Goal: Transaction & Acquisition: Purchase product/service

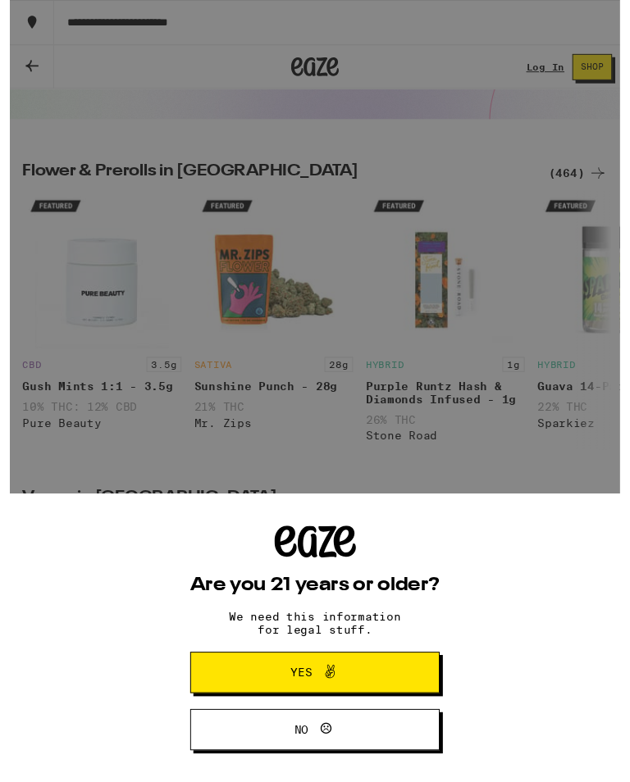
click at [397, 694] on button "Yes" at bounding box center [314, 694] width 257 height 43
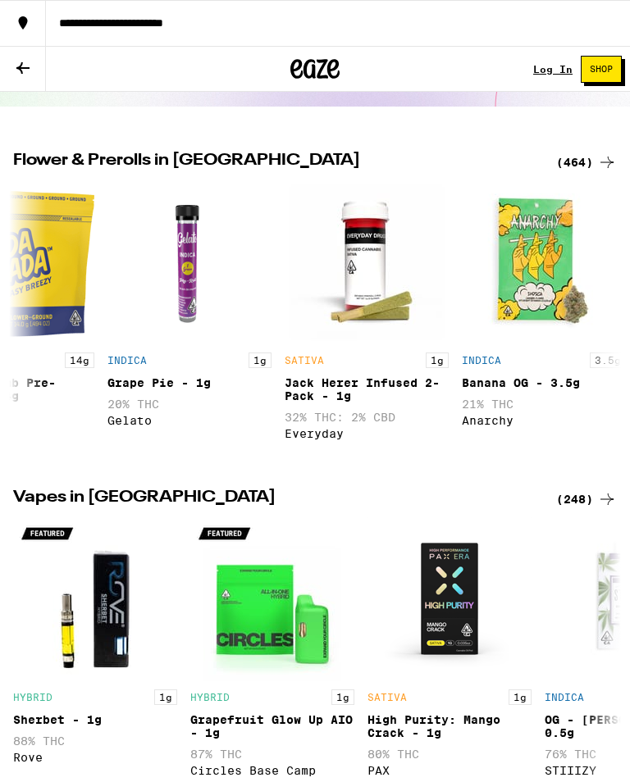
scroll to position [293, 0]
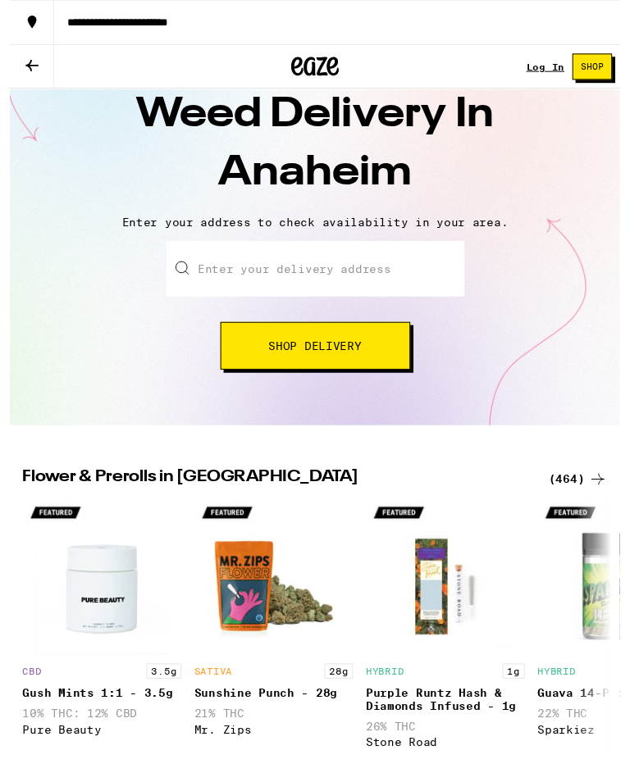
click at [421, 258] on input "Enter your delivery address" at bounding box center [314, 277] width 307 height 57
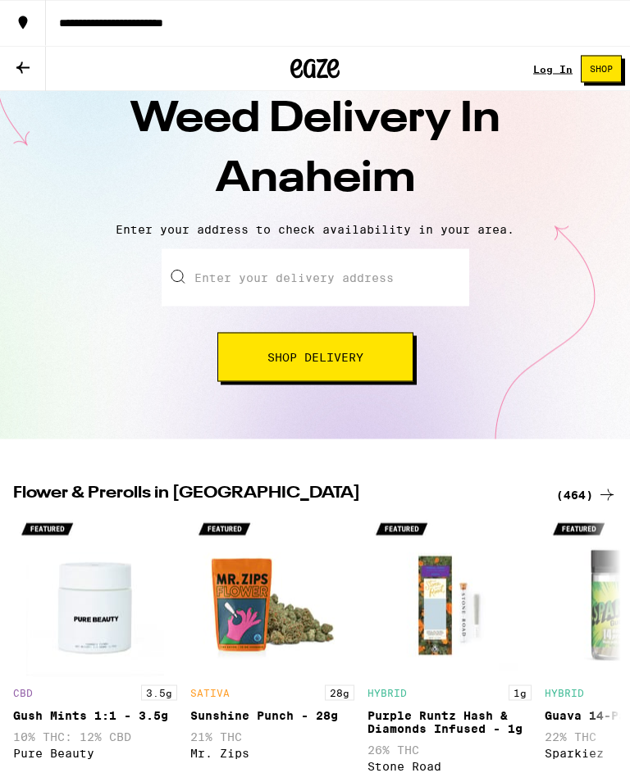
click at [249, 281] on input "Enter your delivery address" at bounding box center [314, 277] width 307 height 57
paste input "[STREET_ADDRESS]"
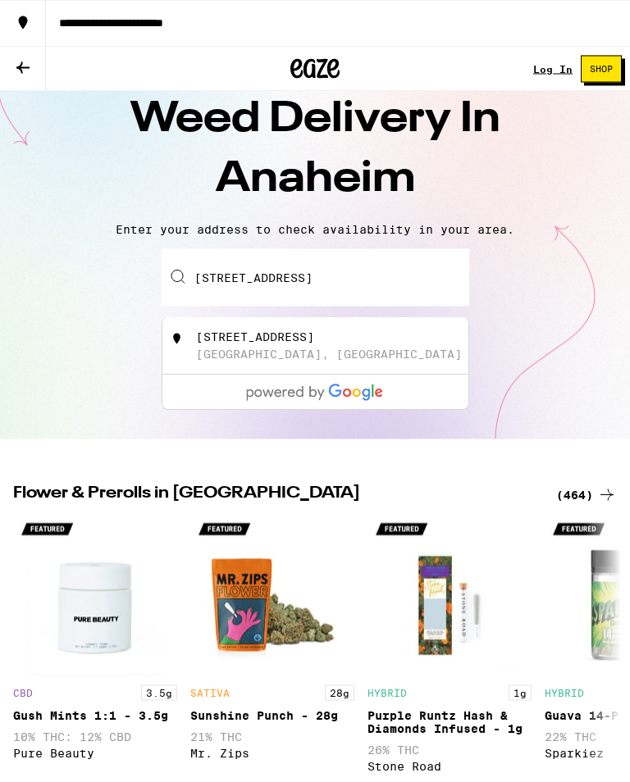
click at [334, 355] on div "[STREET_ADDRESS]" at bounding box center [342, 346] width 293 height 31
type input "[STREET_ADDRESS]"
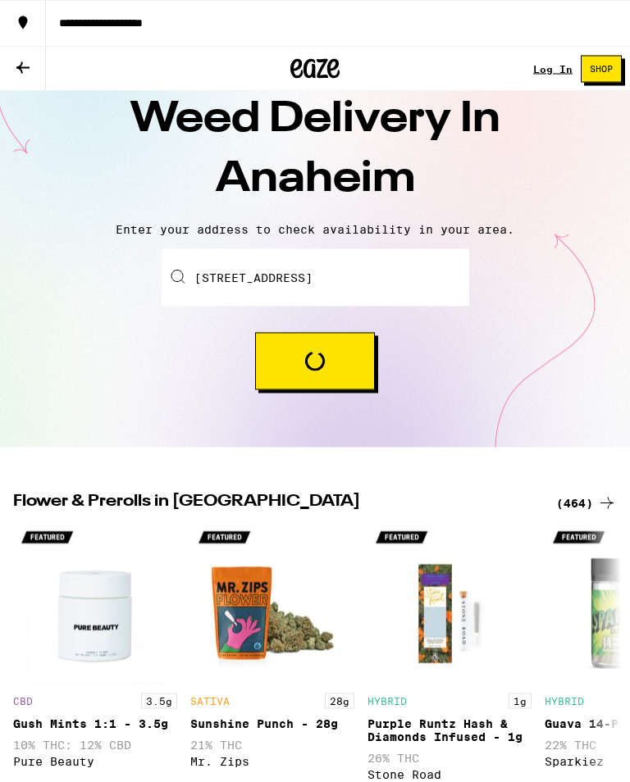
scroll to position [60, 0]
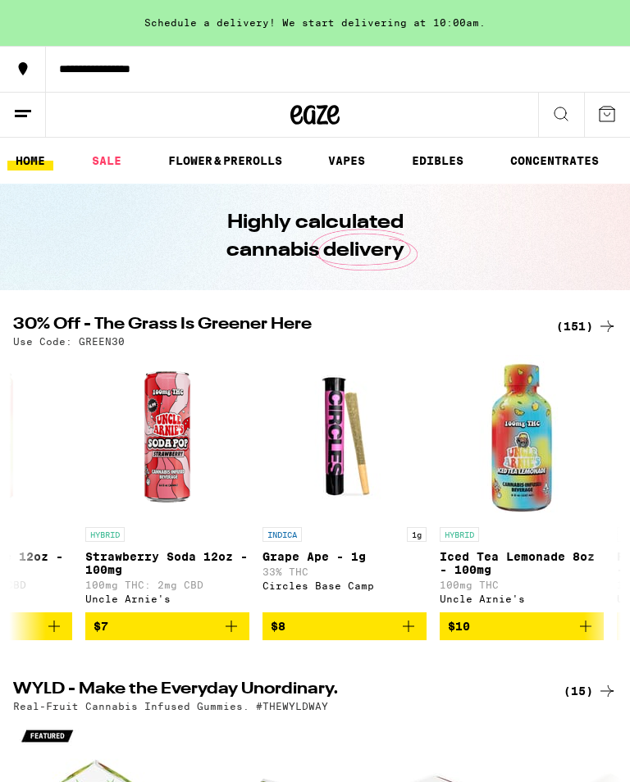
scroll to position [0, 1007]
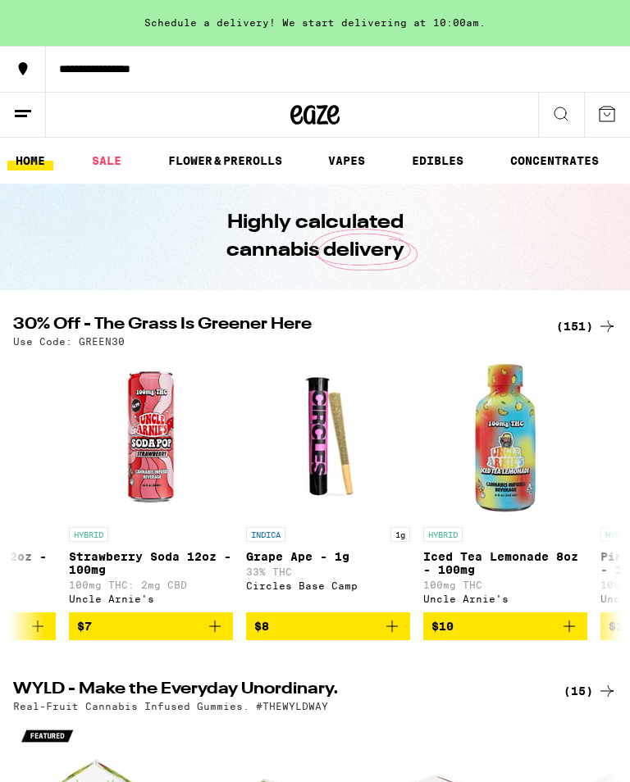
click at [347, 163] on link "VAPES" at bounding box center [346, 161] width 53 height 20
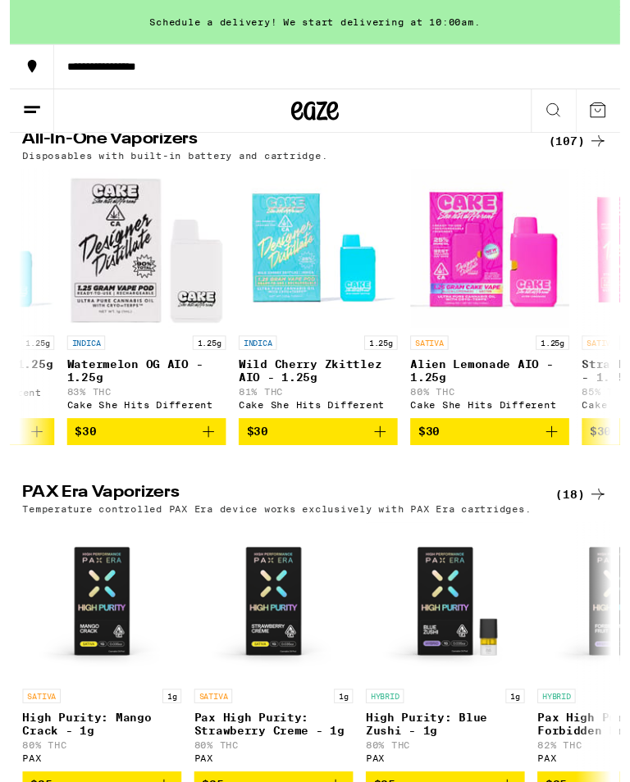
scroll to position [542, 0]
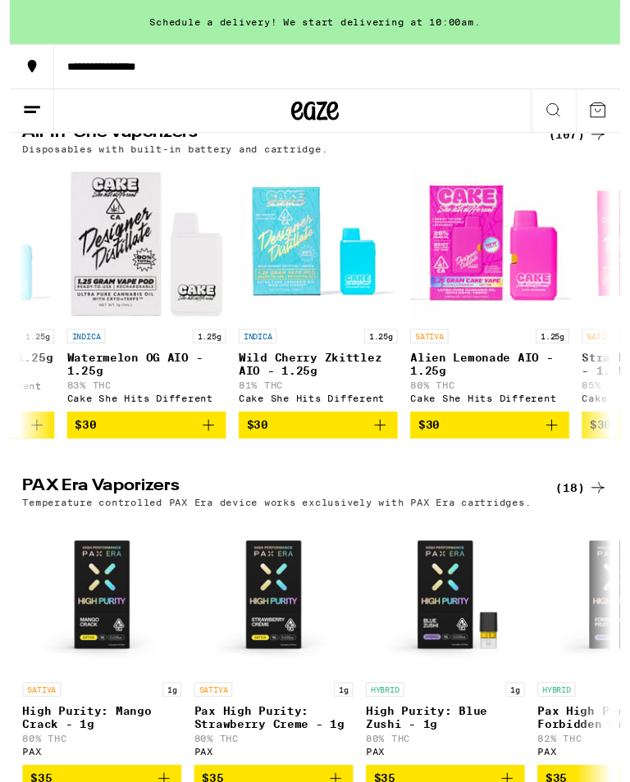
click at [201, 449] on icon "Add to bag" at bounding box center [205, 440] width 20 height 20
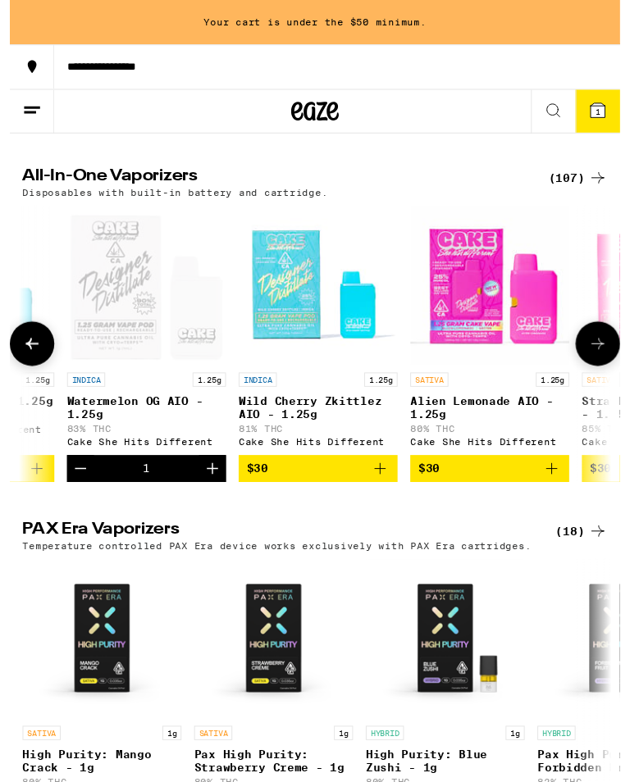
scroll to position [497, 0]
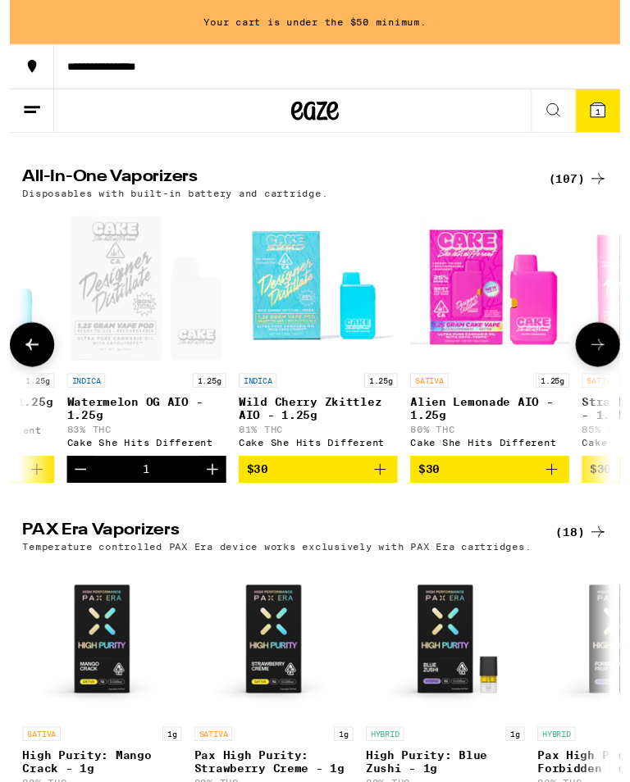
click at [382, 490] on icon "Add to bag" at bounding box center [381, 484] width 11 height 11
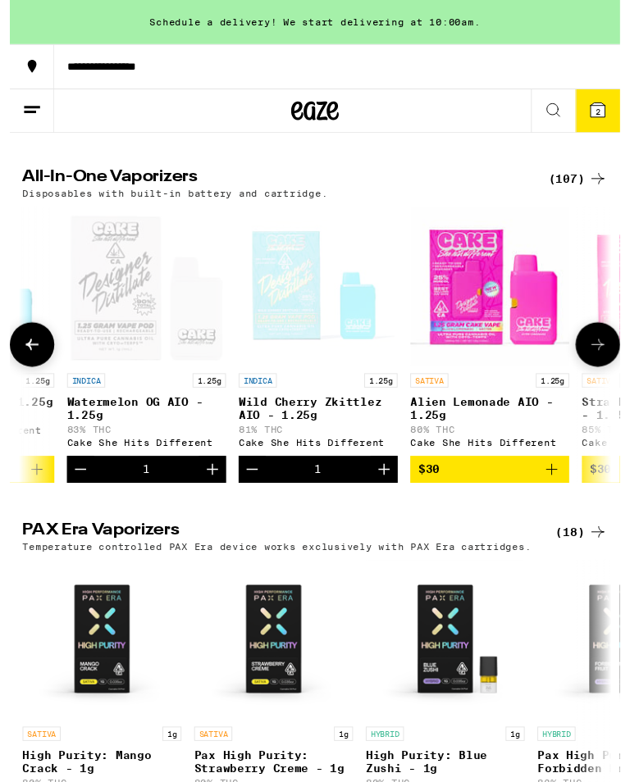
scroll to position [498, 0]
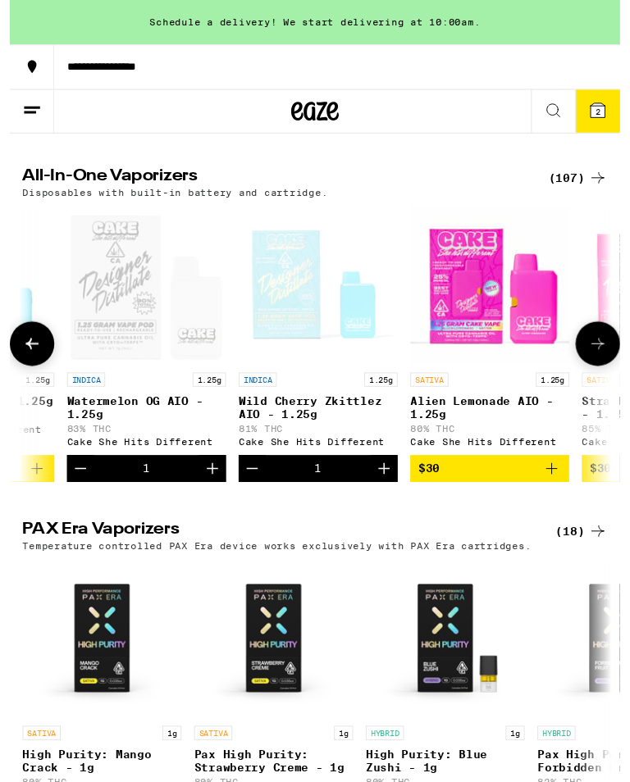
click at [617, 109] on button "2" at bounding box center [607, 115] width 46 height 44
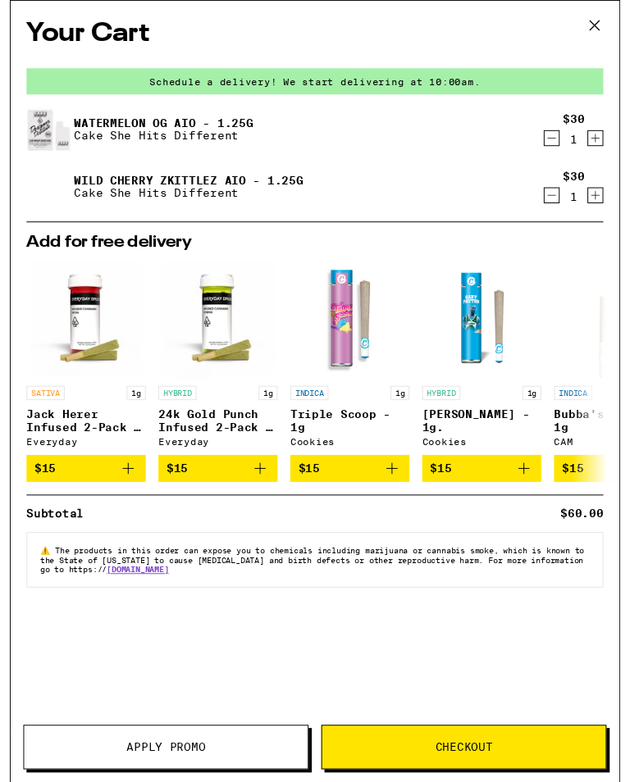
click at [557, 142] on icon "Decrement" at bounding box center [559, 143] width 15 height 20
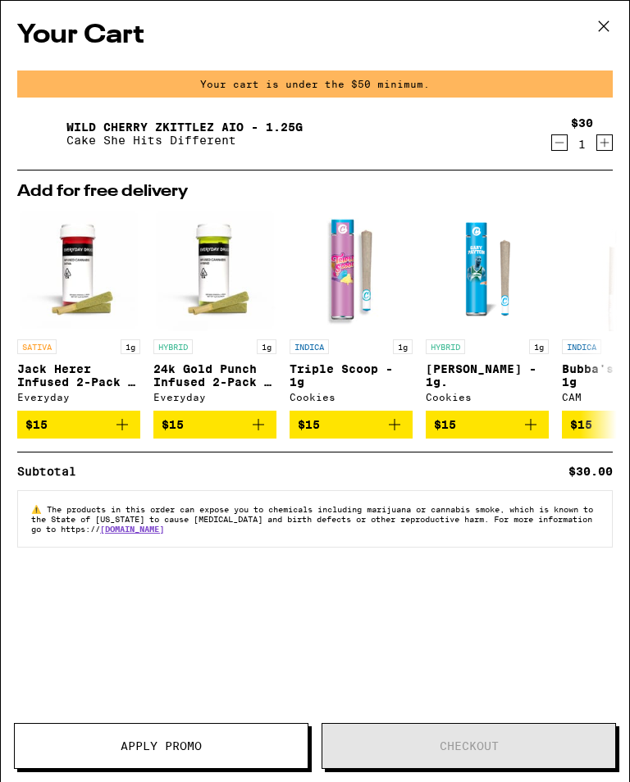
click at [504, 86] on div "Your cart is under the $50 minimum." at bounding box center [314, 83] width 595 height 27
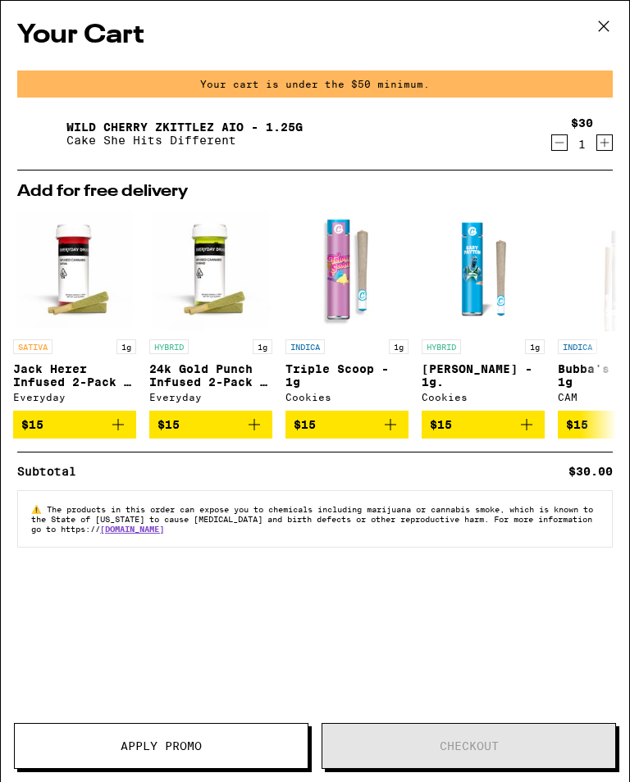
click at [602, 18] on icon at bounding box center [603, 26] width 25 height 25
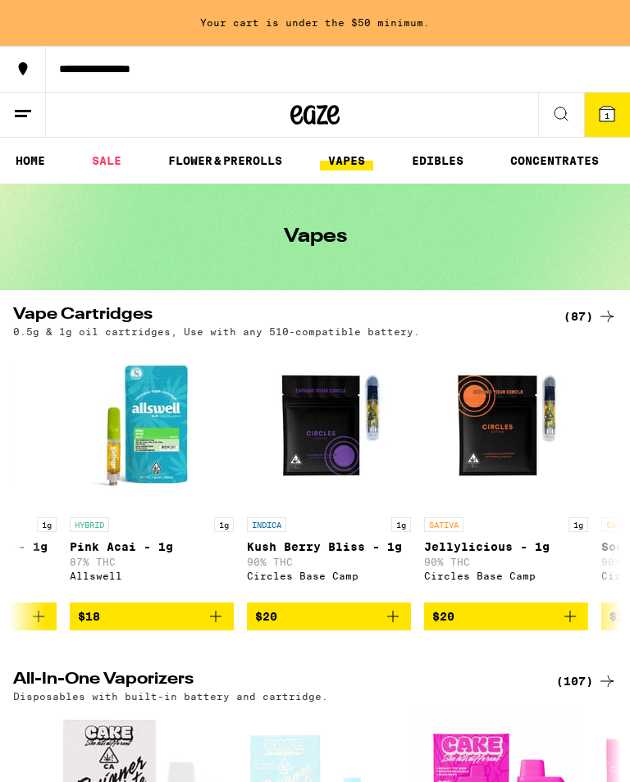
click at [96, 161] on link "SALE" at bounding box center [107, 161] width 46 height 20
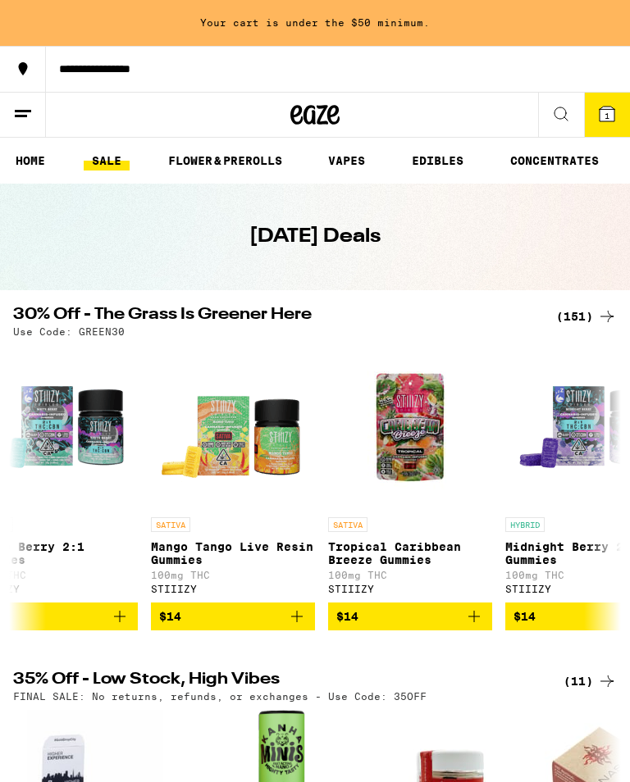
click at [565, 166] on link "CONCENTRATES" at bounding box center [554, 161] width 105 height 20
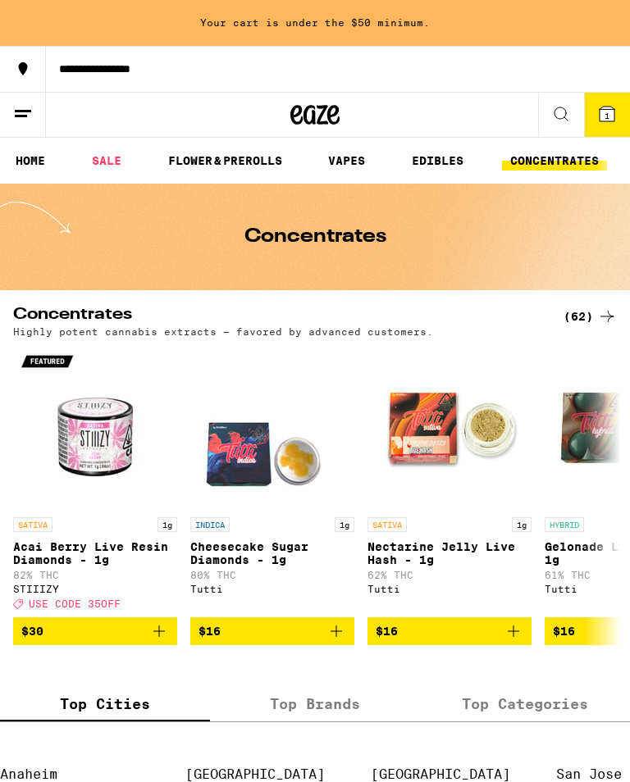
click at [440, 168] on link "EDIBLES" at bounding box center [437, 161] width 68 height 20
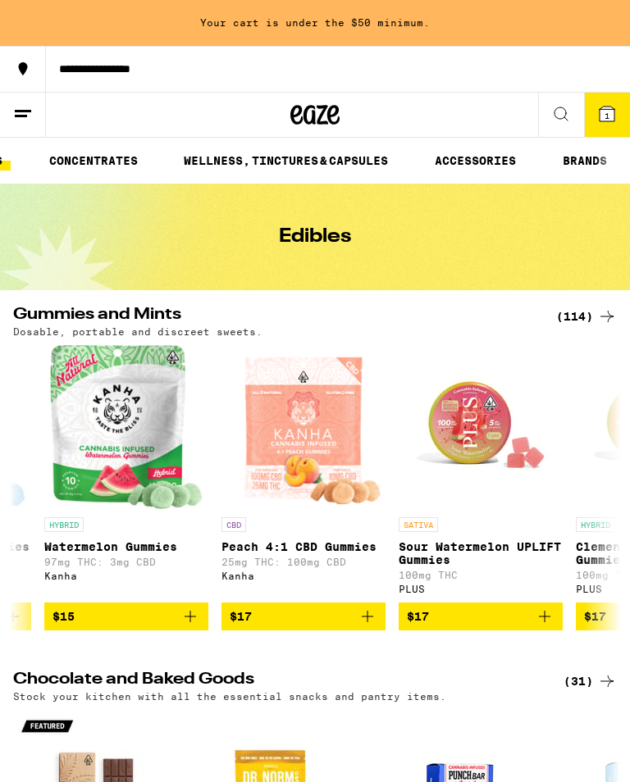
scroll to position [0, 464]
click at [348, 156] on link "WELLNESS, TINCTURES & CAPSULES" at bounding box center [285, 161] width 221 height 20
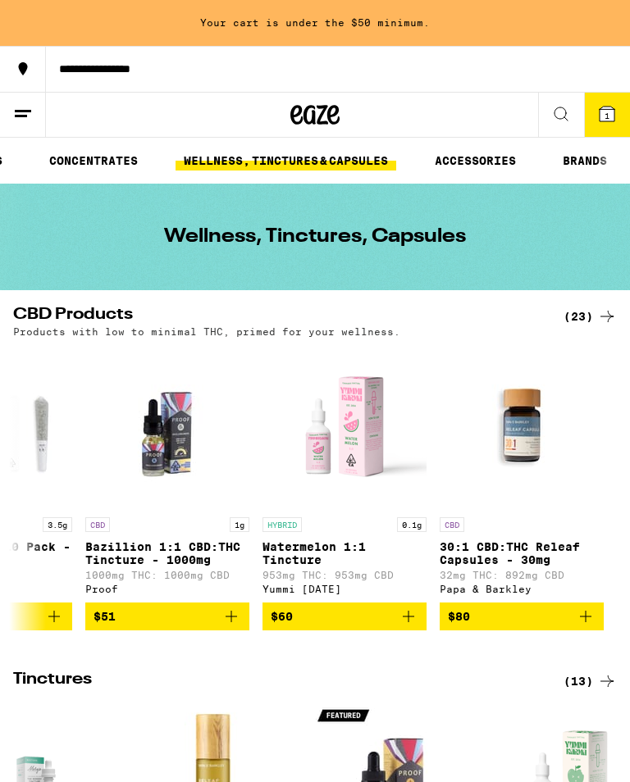
scroll to position [0, 464]
click at [481, 159] on link "ACCESSORIES" at bounding box center [475, 161] width 98 height 20
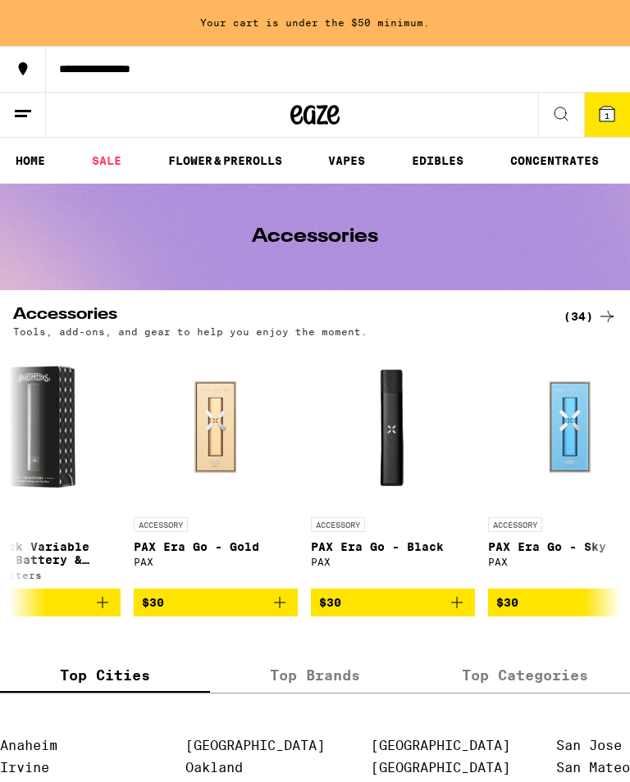
click at [38, 160] on link "HOME" at bounding box center [30, 161] width 46 height 20
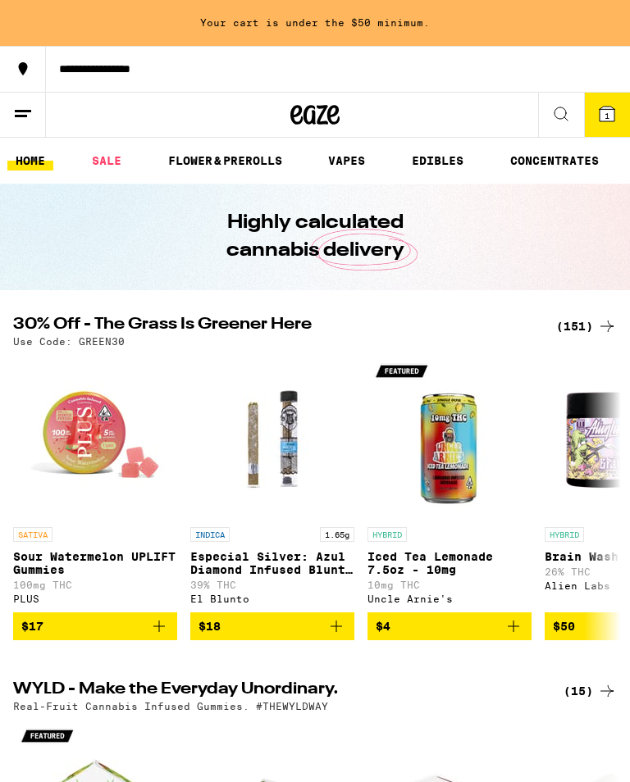
click at [606, 118] on span "1" at bounding box center [606, 116] width 5 height 10
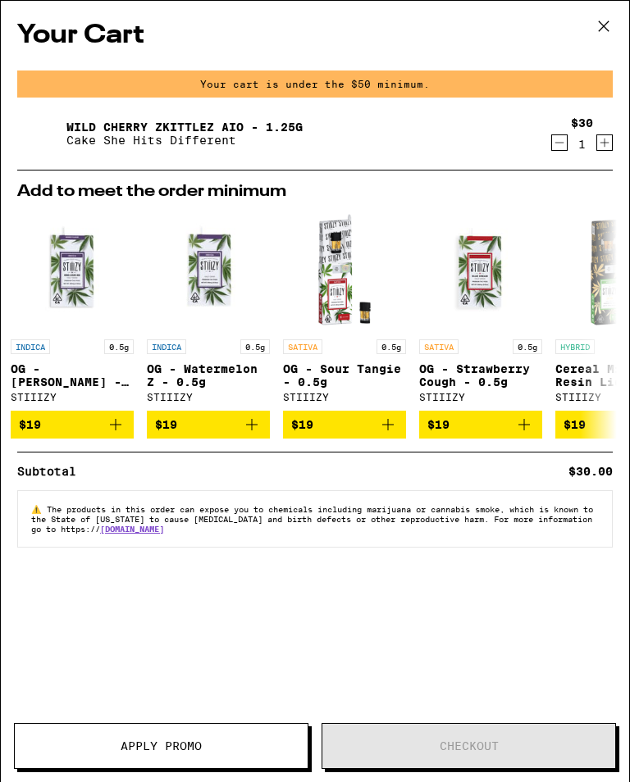
scroll to position [0, 11]
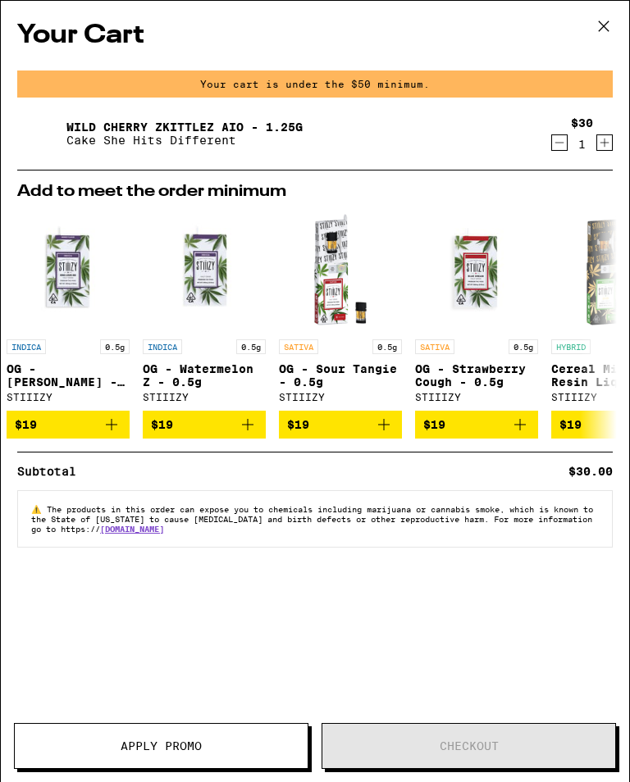
click at [607, 30] on icon at bounding box center [603, 26] width 10 height 10
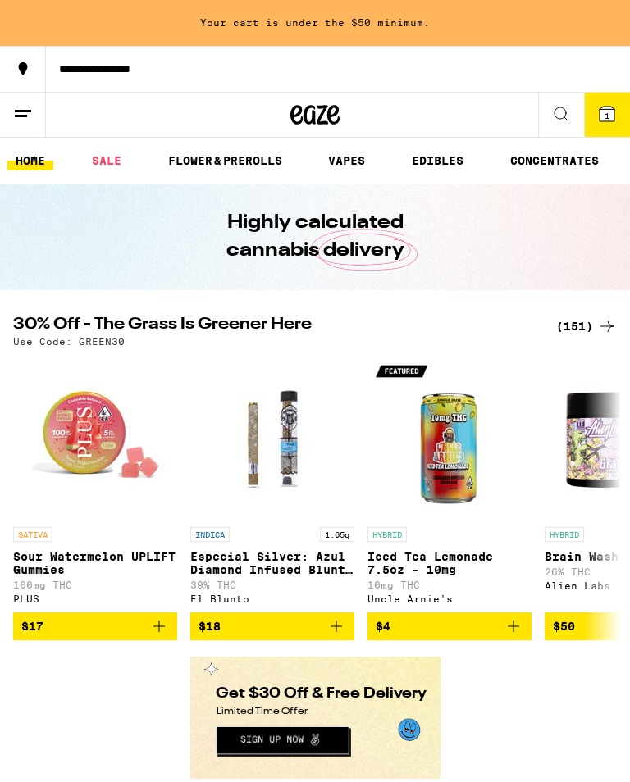
click at [334, 167] on link "VAPES" at bounding box center [346, 161] width 53 height 20
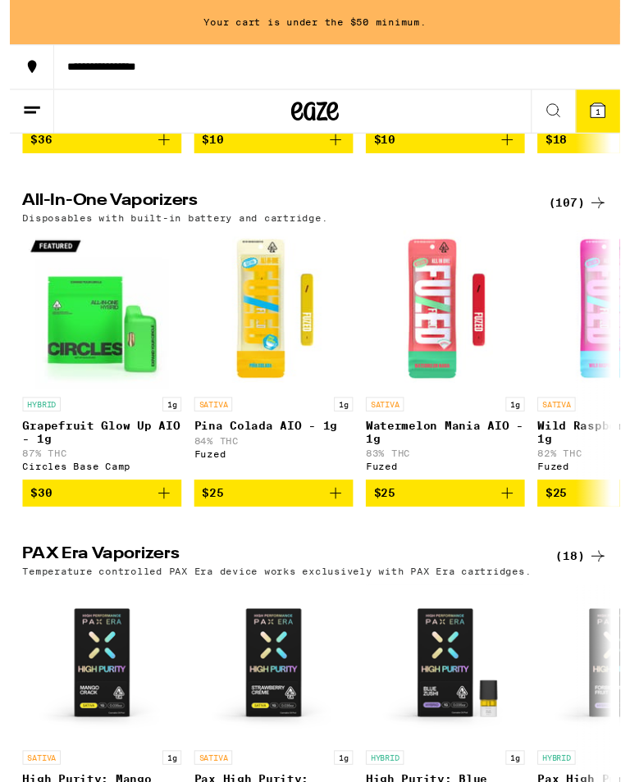
click at [337, 515] on icon "Add to bag" at bounding box center [335, 508] width 11 height 11
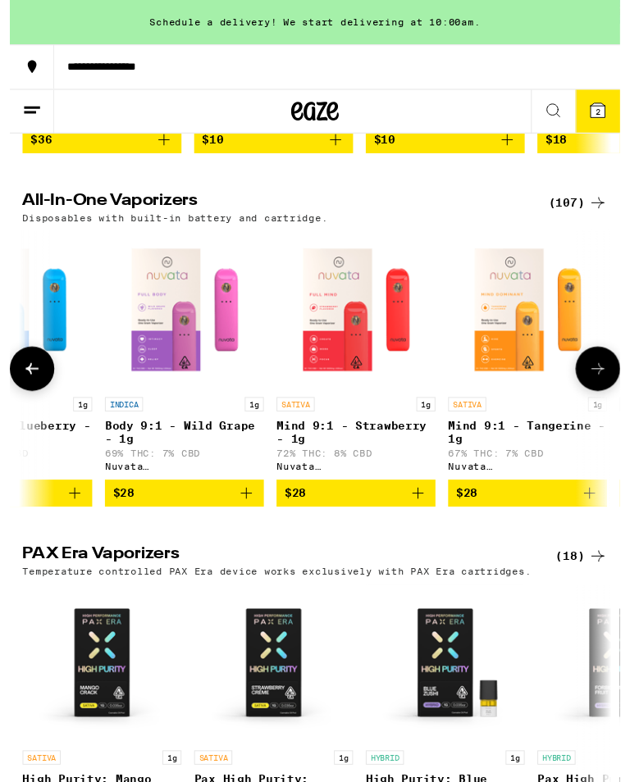
click at [611, 106] on icon at bounding box center [607, 114] width 20 height 20
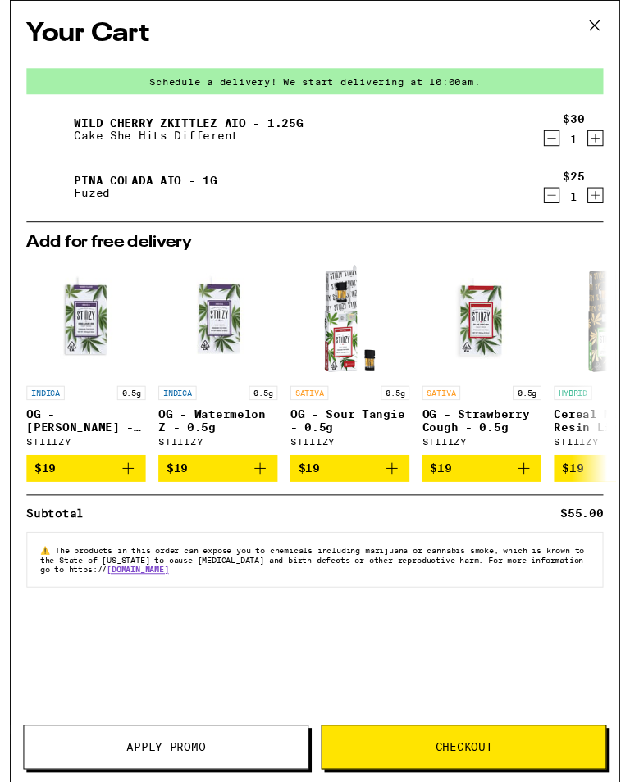
click at [530, 768] on span "Checkout" at bounding box center [468, 771] width 293 height 11
